Goal: Transaction & Acquisition: Purchase product/service

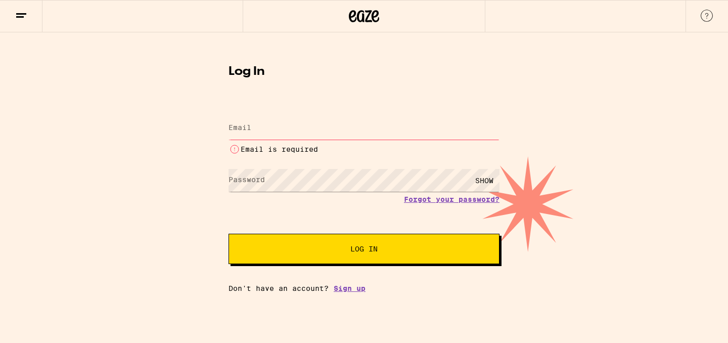
click at [273, 126] on input "Email" at bounding box center [364, 128] width 271 height 23
type input "[EMAIL_ADDRESS][DOMAIN_NAME]"
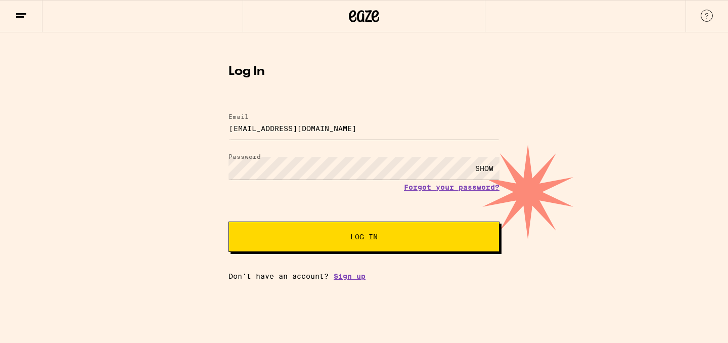
click at [382, 246] on button "Log In" at bounding box center [364, 236] width 271 height 30
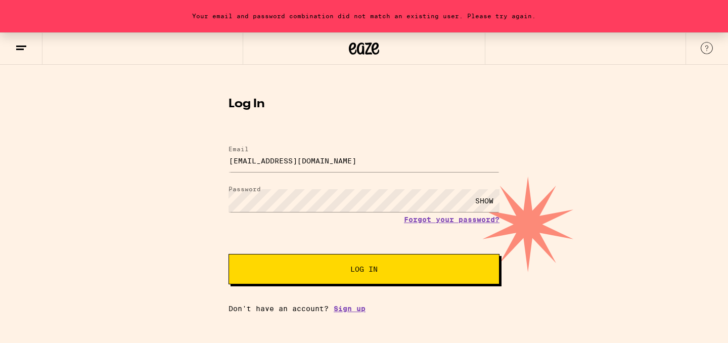
click at [474, 202] on div "SHOW" at bounding box center [484, 200] width 30 height 23
click at [229, 254] on button "Log In" at bounding box center [364, 269] width 271 height 30
click at [420, 220] on link "Forgot your password?" at bounding box center [452, 219] width 96 height 8
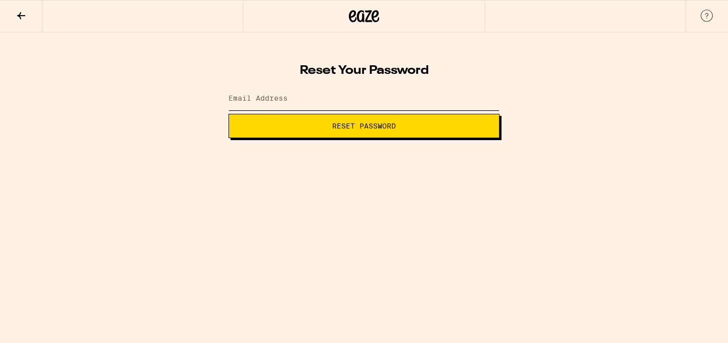
click at [340, 105] on input "Email Address" at bounding box center [364, 98] width 271 height 23
type input "kgnewcamp@gmail.com"
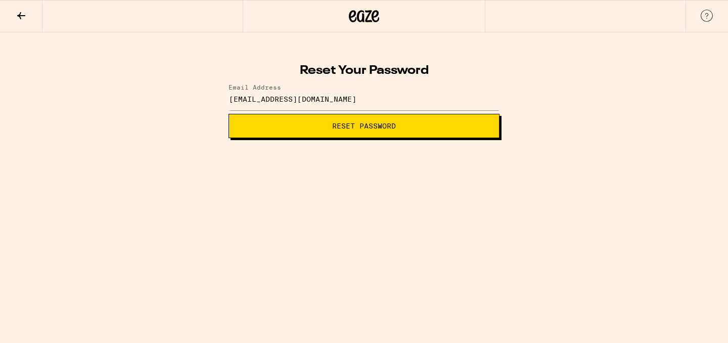
click at [339, 124] on span "Reset Password" at bounding box center [364, 125] width 64 height 7
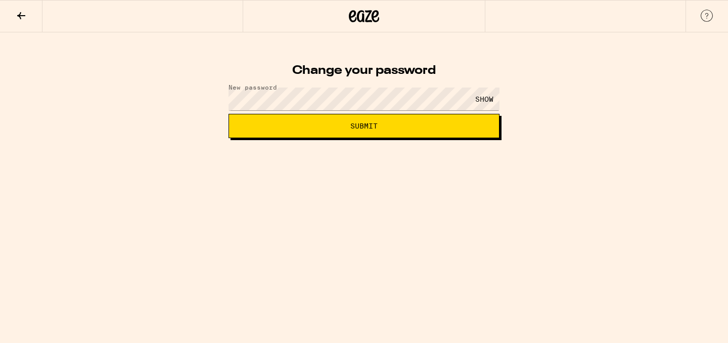
click at [229, 114] on button "Submit" at bounding box center [364, 126] width 271 height 24
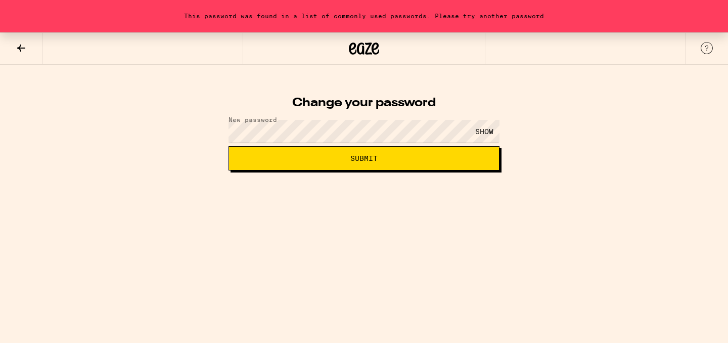
click at [480, 123] on div "SHOW" at bounding box center [484, 131] width 30 height 23
click at [229, 146] on button "Submit" at bounding box center [364, 158] width 271 height 24
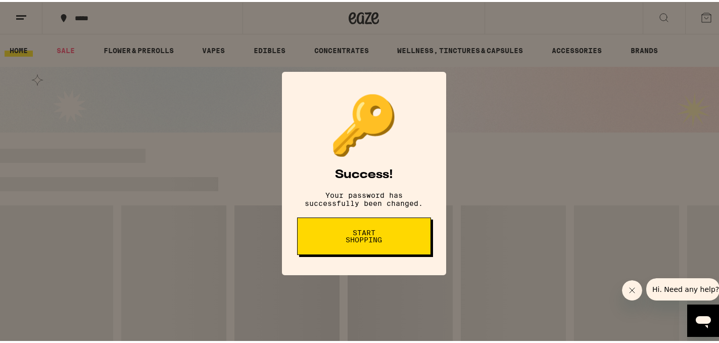
click at [338, 241] on span "Start shopping" at bounding box center [364, 234] width 52 height 14
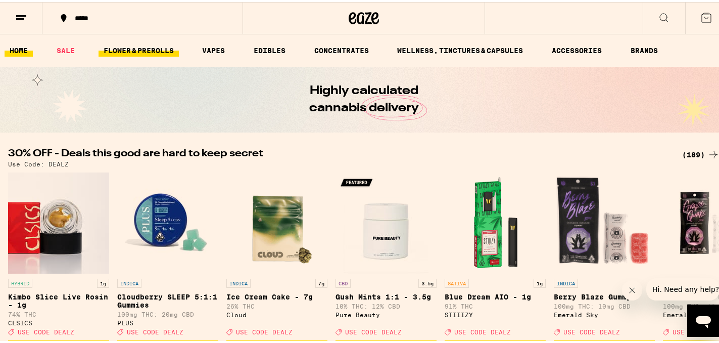
click at [129, 47] on link "FLOWER & PREROLLS" at bounding box center [139, 48] width 80 height 12
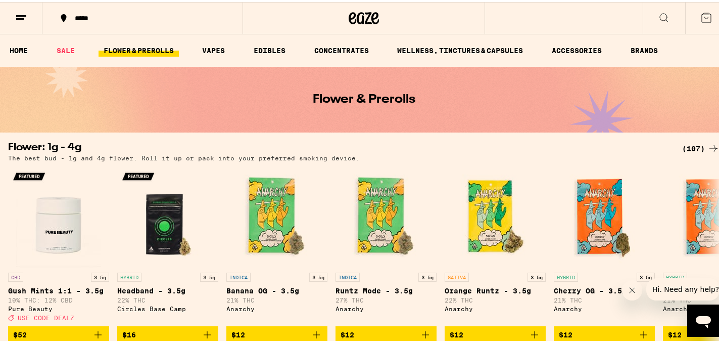
click at [90, 10] on button "*****" at bounding box center [142, 16] width 200 height 30
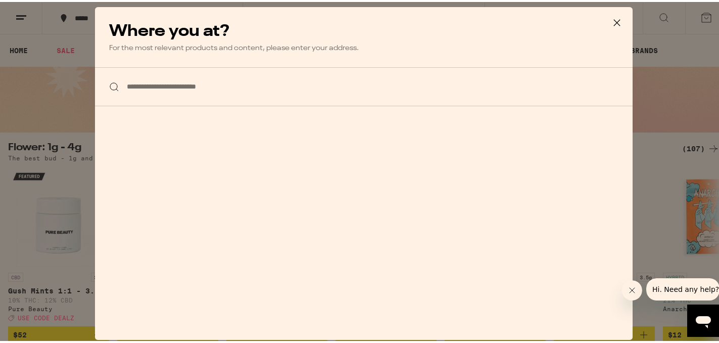
click at [130, 81] on input "**********" at bounding box center [364, 84] width 538 height 39
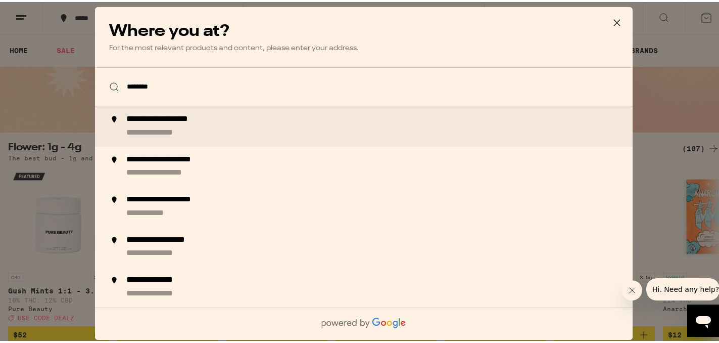
click at [194, 123] on div "**********" at bounding box center [178, 117] width 105 height 11
type input "**********"
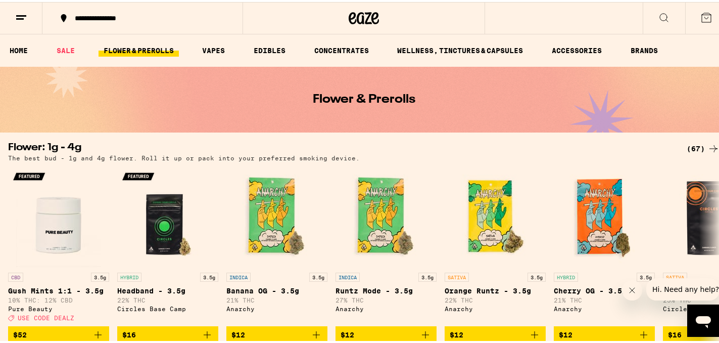
click at [658, 18] on icon at bounding box center [664, 16] width 12 height 12
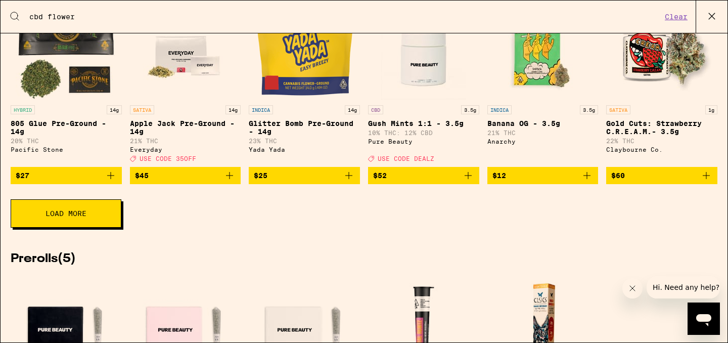
scroll to position [403, 0]
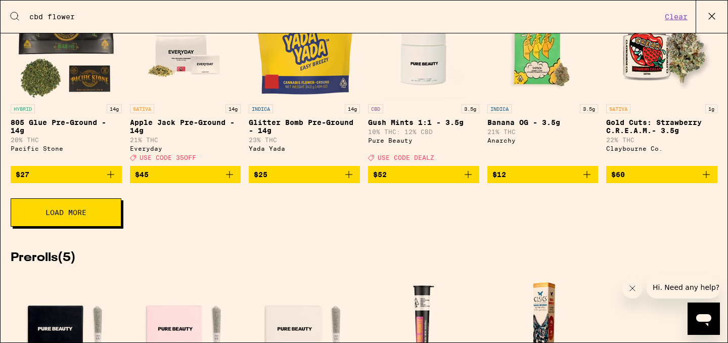
click at [104, 226] on button "Load More" at bounding box center [66, 212] width 111 height 28
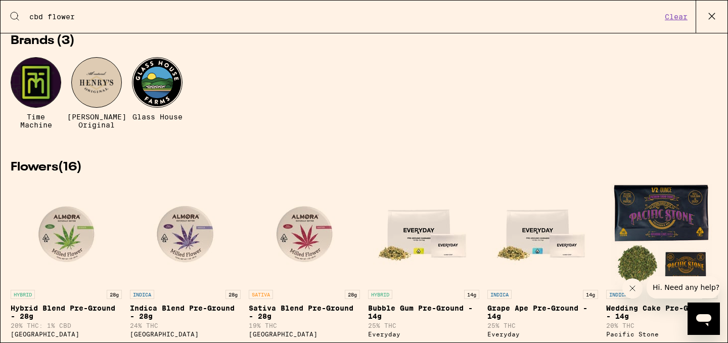
scroll to position [0, 0]
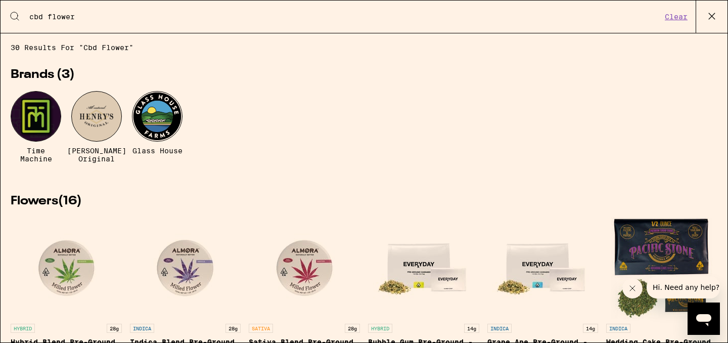
click at [82, 14] on input "cbd flower" at bounding box center [345, 16] width 633 height 9
drag, startPoint x: 82, startPoint y: 15, endPoint x: 41, endPoint y: 16, distance: 41.0
click at [41, 16] on input "cbd flower" at bounding box center [345, 16] width 633 height 9
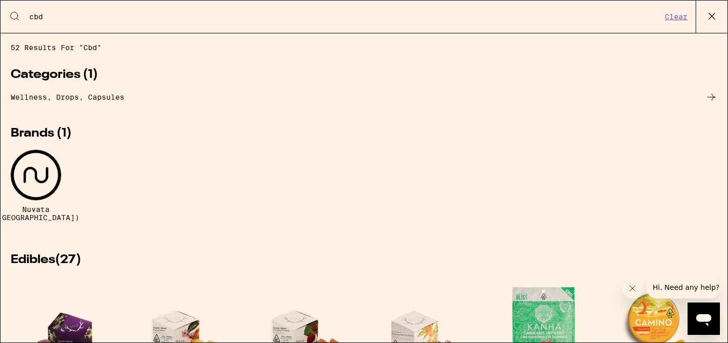
type input "cbd"
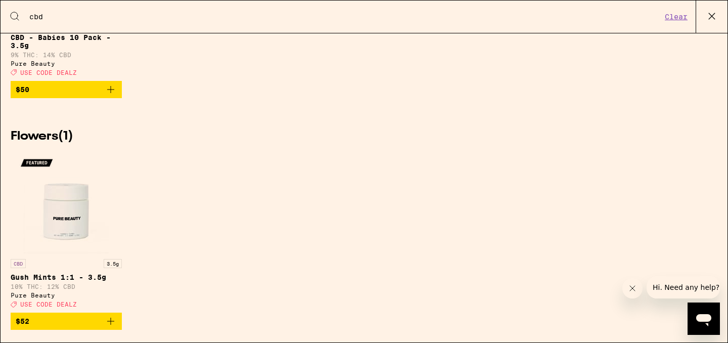
scroll to position [1946, 0]
